Goal: Obtain resource: Download file/media

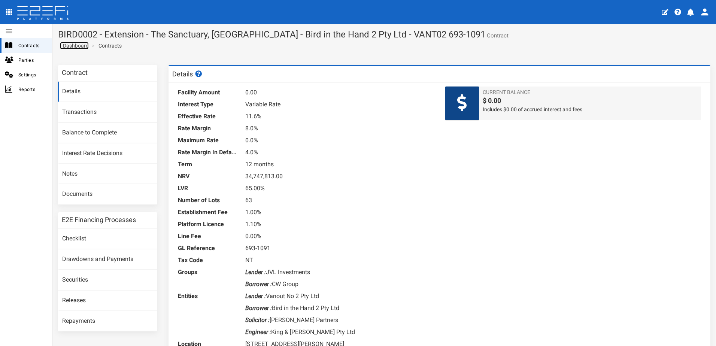
click at [76, 44] on span "Dashboard" at bounding box center [74, 46] width 29 height 6
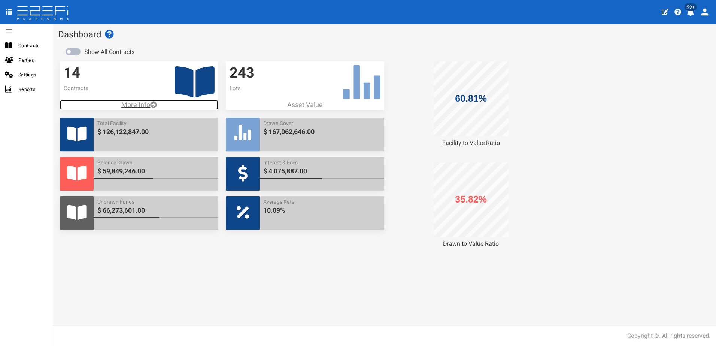
click at [134, 104] on p "More Info" at bounding box center [139, 105] width 158 height 10
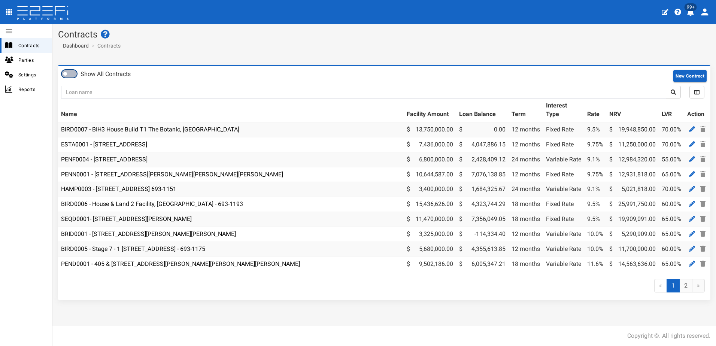
click at [72, 75] on span at bounding box center [69, 73] width 15 height 7
click at [673, 291] on link "4" at bounding box center [673, 286] width 13 height 14
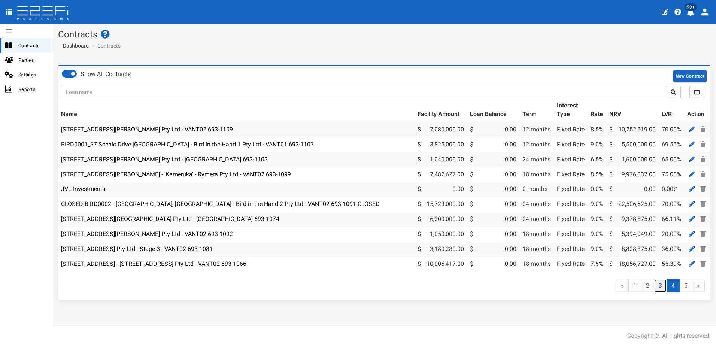
click at [663, 288] on link "3" at bounding box center [660, 286] width 13 height 14
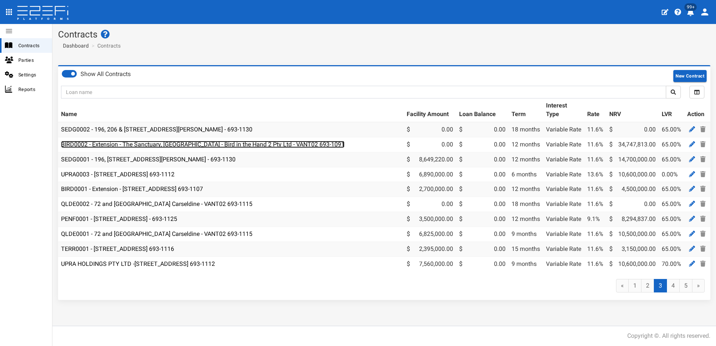
click at [172, 142] on link "BIRD0002 - Extension - The Sanctuary, [GEOGRAPHIC_DATA] - Bird in the Hand 2 Pt…" at bounding box center [203, 144] width 284 height 7
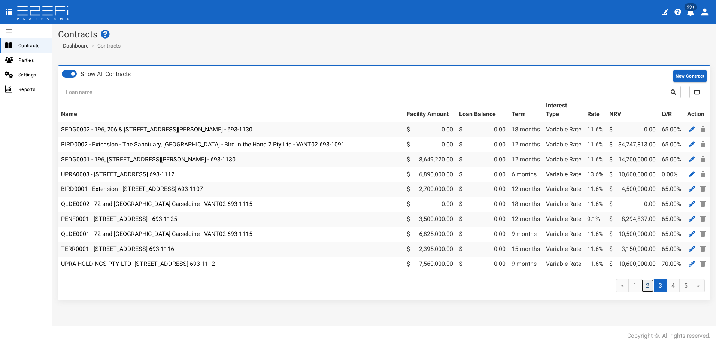
click at [650, 289] on link "2" at bounding box center [647, 286] width 13 height 14
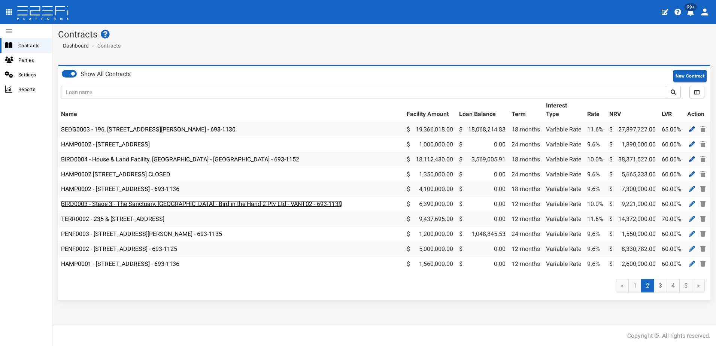
click at [190, 207] on link "BIRD0003 - Stage 3 - The Sanctuary, [GEOGRAPHIC_DATA] - Bird in the Hand 2 Pty …" at bounding box center [201, 203] width 281 height 7
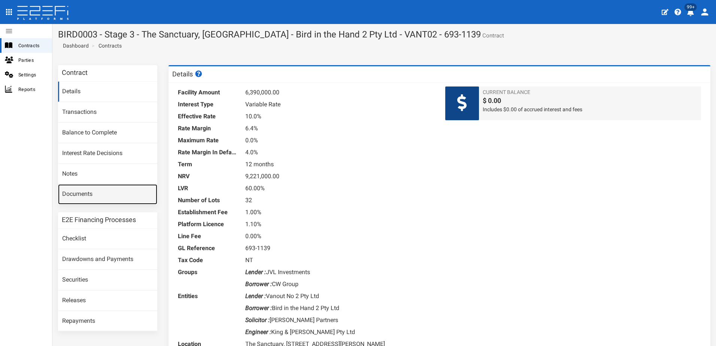
click at [74, 195] on link "Documents" at bounding box center [107, 194] width 99 height 20
click at [75, 193] on link "Documents" at bounding box center [107, 194] width 99 height 20
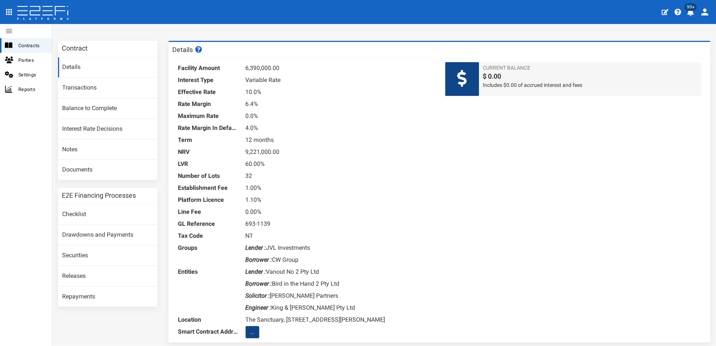
scroll to position [37, 0]
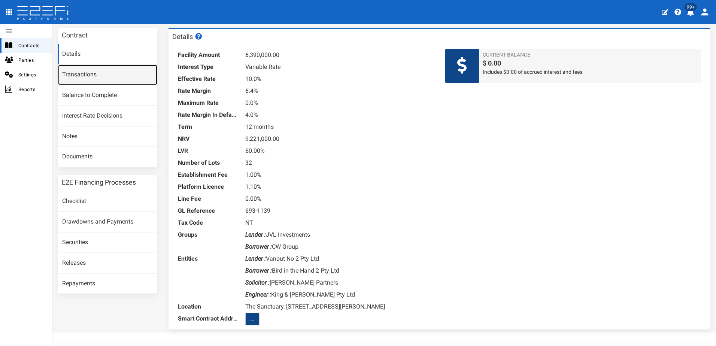
click at [80, 76] on link "Transactions" at bounding box center [107, 75] width 99 height 20
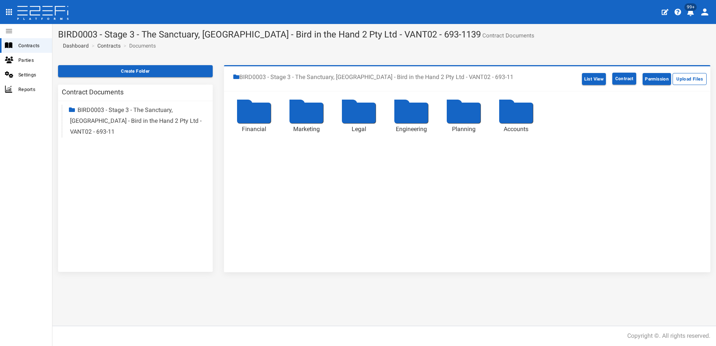
click at [348, 111] on div at bounding box center [359, 113] width 34 height 21
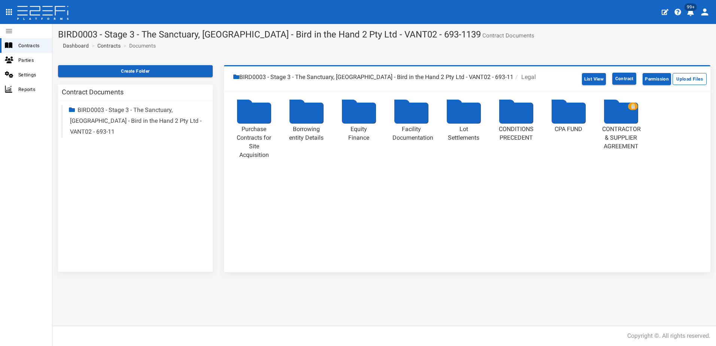
click at [412, 119] on div at bounding box center [411, 113] width 34 height 21
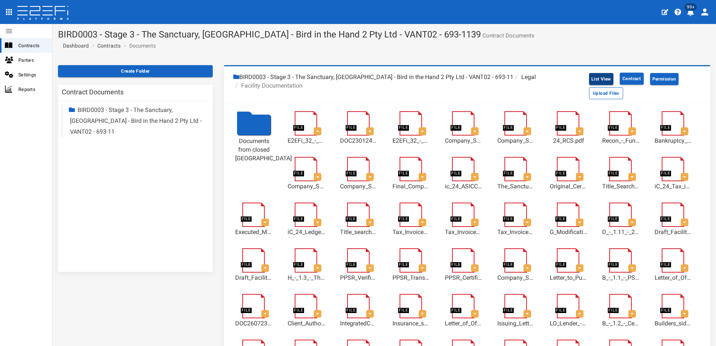
click at [596, 76] on button "List View" at bounding box center [601, 79] width 24 height 12
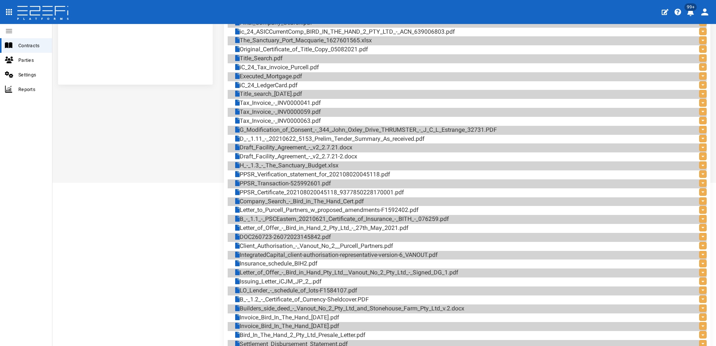
scroll to position [225, 0]
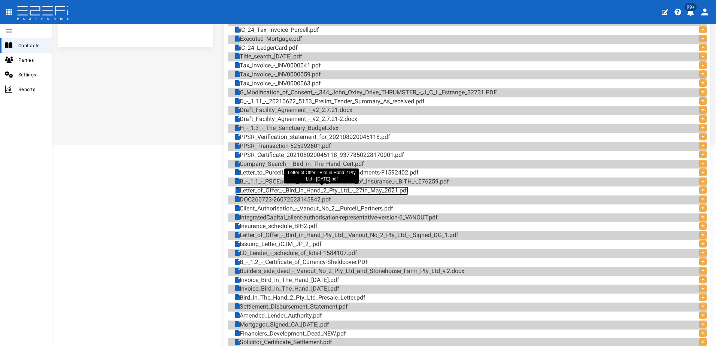
click at [347, 189] on link "Letter_of_Offer_-_Bird_in_Hand_2_Pty_Ltd_-_27th_May_2021.pdf" at bounding box center [321, 191] width 173 height 9
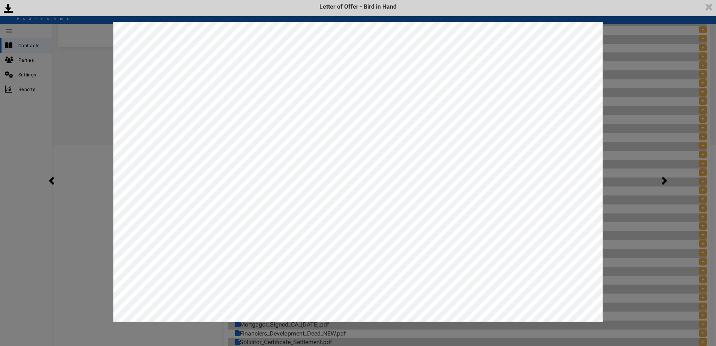
scroll to position [0, 0]
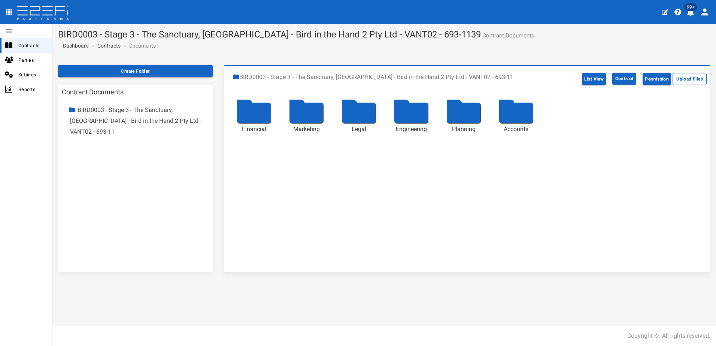
click at [360, 116] on div at bounding box center [359, 113] width 34 height 21
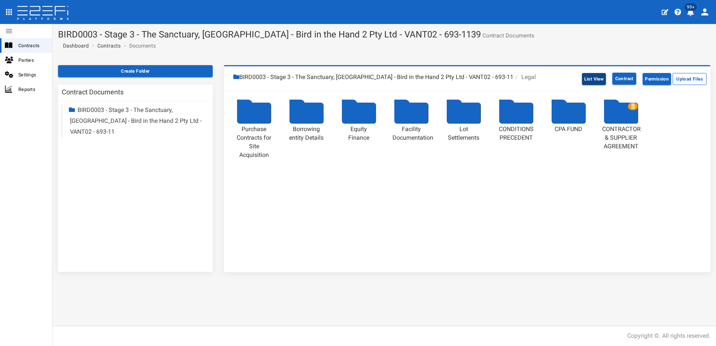
click at [593, 79] on button "List View" at bounding box center [594, 79] width 24 height 12
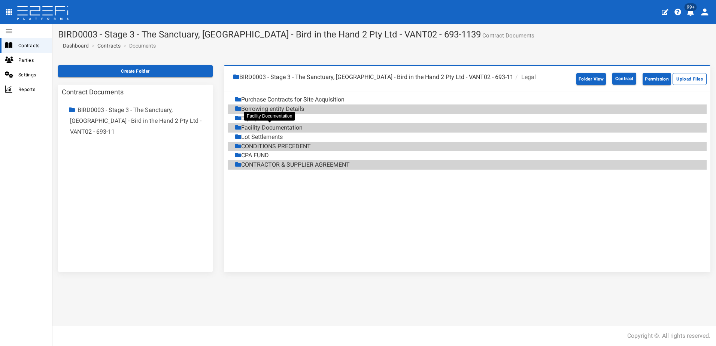
click at [263, 130] on div "Facility Documentation" at bounding box center [268, 128] width 67 height 9
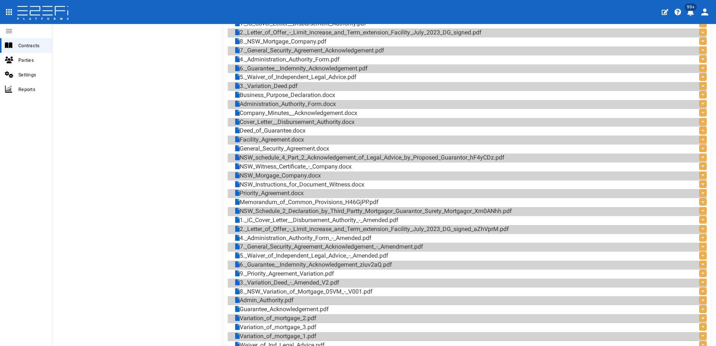
scroll to position [1246, 0]
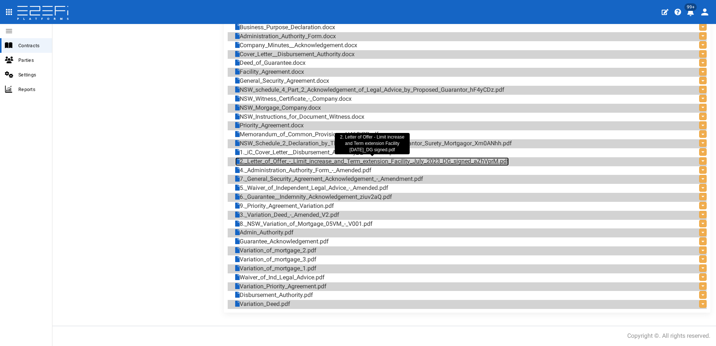
click at [363, 161] on link "2._Letter_of_Offer_-_Limit_increase_and_Term_extension_Facility_July_2023_DG_si…" at bounding box center [372, 161] width 274 height 9
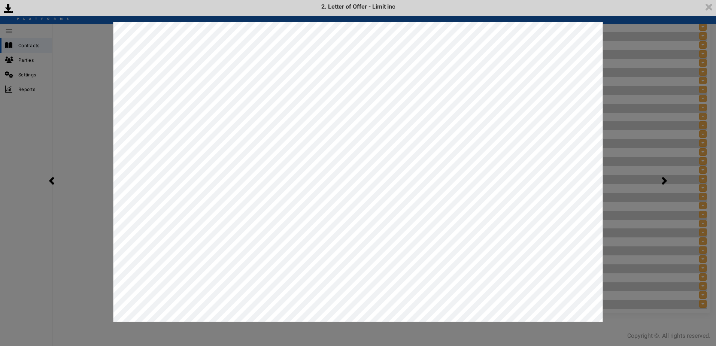
scroll to position [0, 0]
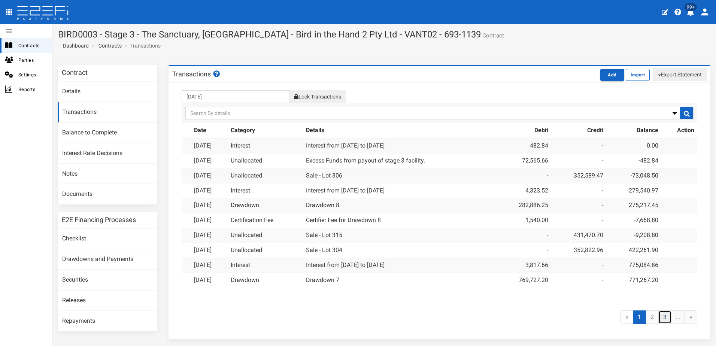
click at [662, 317] on link "3" at bounding box center [665, 318] width 13 height 14
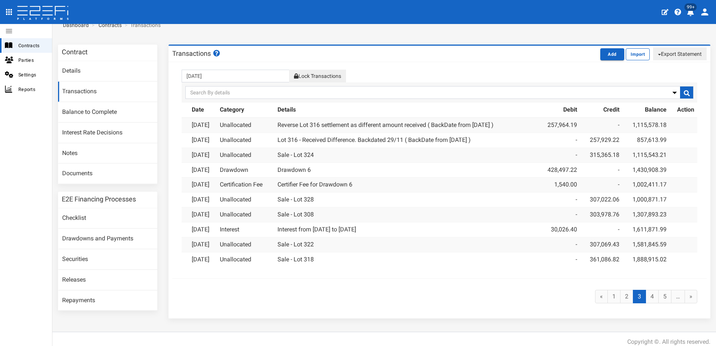
scroll to position [27, 0]
